Goal: Communication & Community: Connect with others

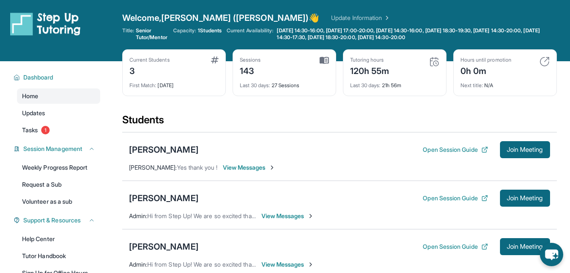
drag, startPoint x: 551, startPoint y: 0, endPoint x: 398, endPoint y: 11, distance: 153.6
click at [398, 11] on div "Open sidebar Welcome, [PERSON_NAME] ([PERSON_NAME]) 👋 Update Information Title:…" at bounding box center [285, 30] width 570 height 61
click at [280, 215] on span "View Messages" at bounding box center [288, 215] width 53 height 8
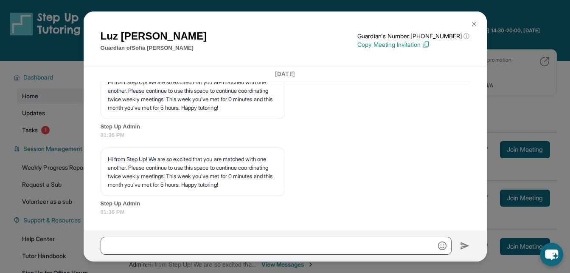
scroll to position [15748, 0]
click at [474, 23] on img at bounding box center [474, 24] width 7 height 7
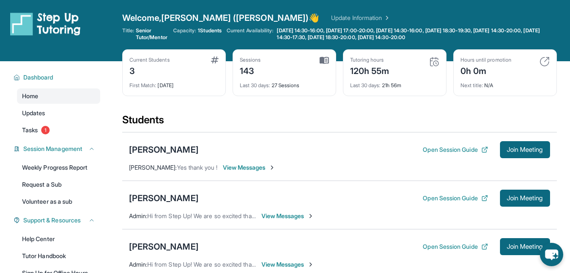
click at [276, 265] on span "View Messages" at bounding box center [288, 264] width 53 height 8
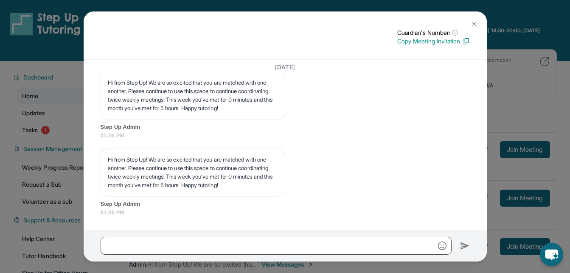
scroll to position [14734, 0]
click at [474, 24] on img at bounding box center [474, 24] width 7 height 7
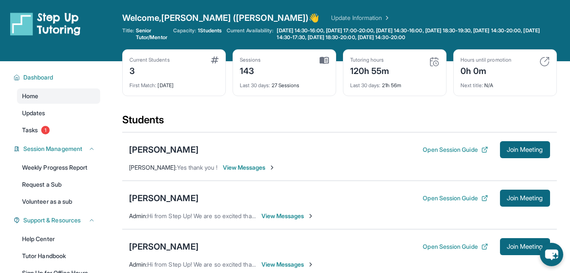
click at [285, 262] on span "View Messages" at bounding box center [288, 264] width 53 height 8
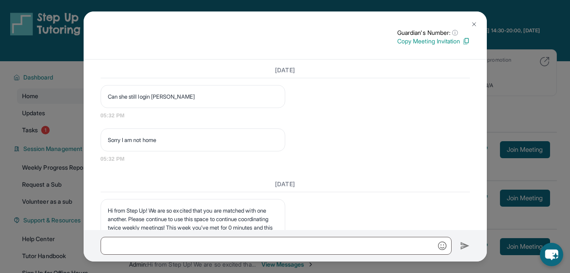
scroll to position [14512, 0]
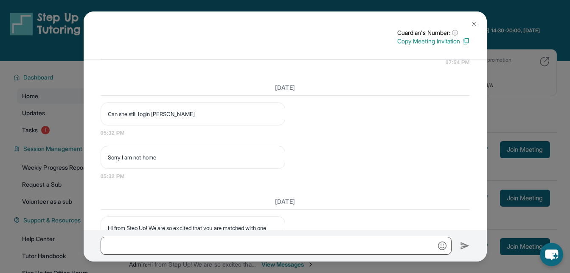
click at [474, 22] on img at bounding box center [474, 24] width 7 height 7
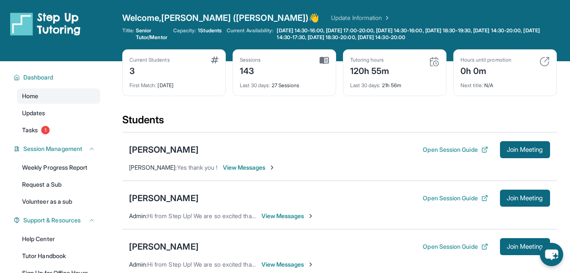
click at [290, 262] on span "View Messages" at bounding box center [288, 264] width 53 height 8
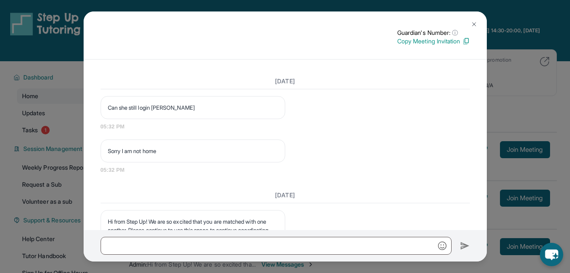
scroll to position [14520, 0]
click at [475, 23] on img at bounding box center [474, 24] width 7 height 7
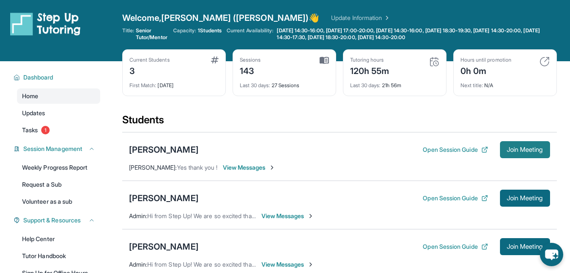
click at [526, 147] on span "Join Meeting" at bounding box center [525, 149] width 37 height 5
